Goal: Find specific page/section: Find specific page/section

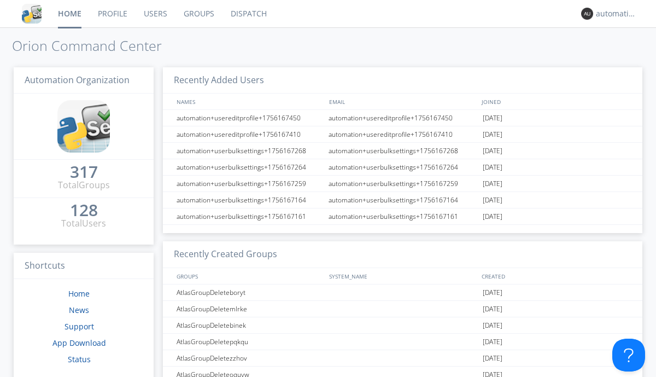
click at [248, 14] on link "Dispatch" at bounding box center [249, 13] width 52 height 27
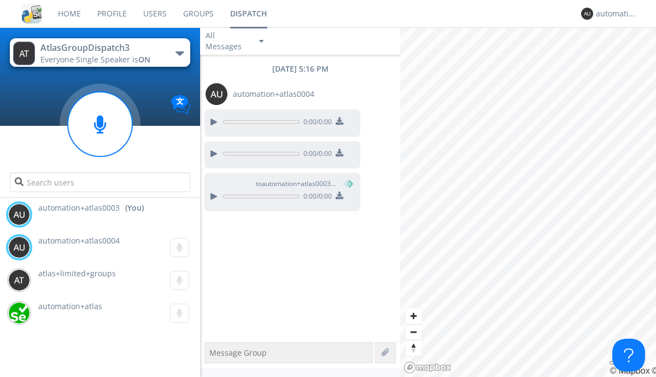
click at [179, 53] on div "button" at bounding box center [180, 53] width 9 height 4
click at [0, 0] on span "AtlasGroupDispatch" at bounding box center [0, 0] width 0 height 0
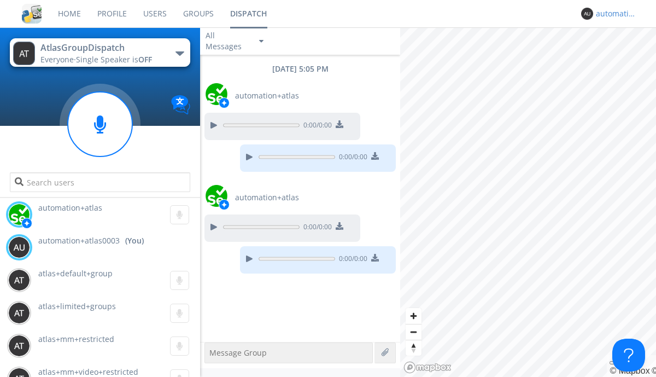
click at [614, 14] on div "automation+atlas0003" at bounding box center [616, 13] width 41 height 11
